Goal: Task Accomplishment & Management: Manage account settings

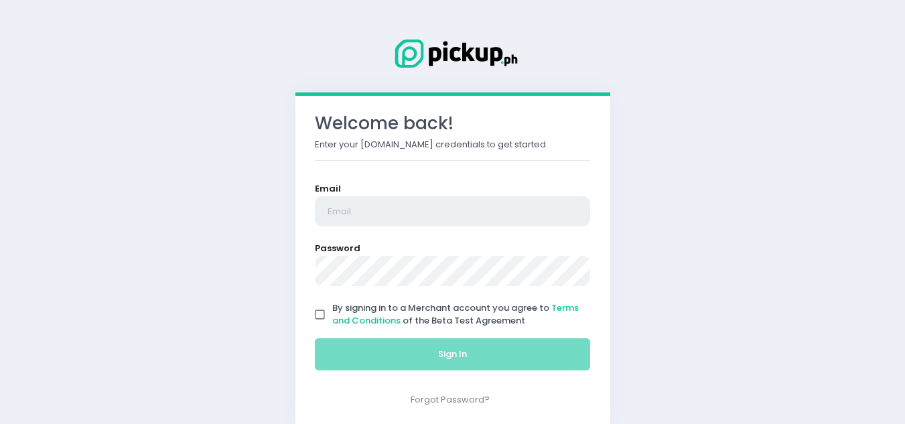
click at [346, 216] on input "email" at bounding box center [453, 211] width 276 height 31
type input "[EMAIL_ADDRESS][DOMAIN_NAME]"
click at [319, 318] on input "By signing in to a Merchant account you agree to Terms and Conditions of the Be…" at bounding box center [320, 314] width 25 height 25
checkbox input "true"
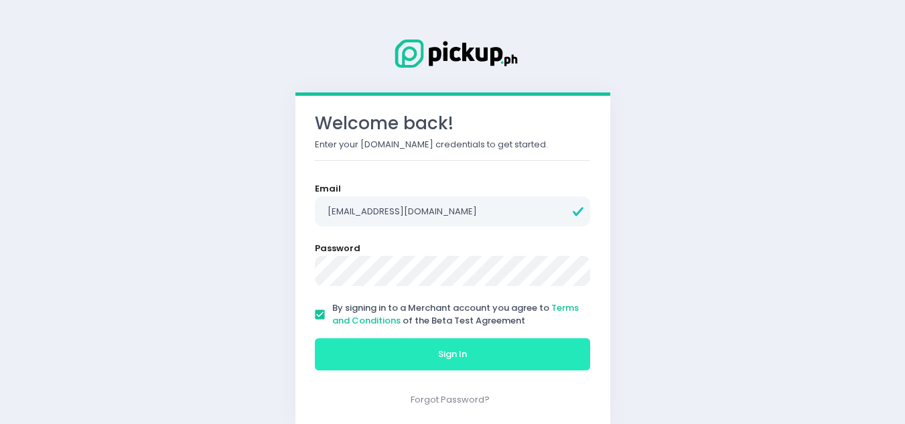
click at [381, 358] on button "Sign In" at bounding box center [453, 354] width 276 height 32
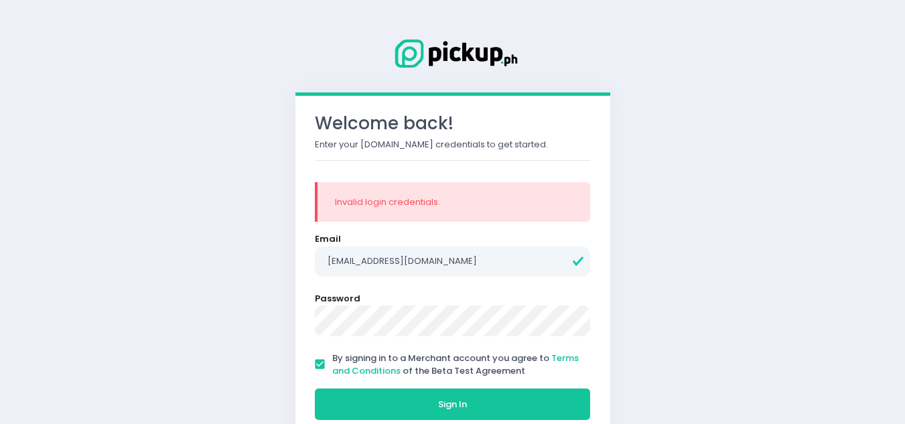
click at [315, 389] on button "Sign In" at bounding box center [453, 405] width 276 height 32
